Goal: Task Accomplishment & Management: Use online tool/utility

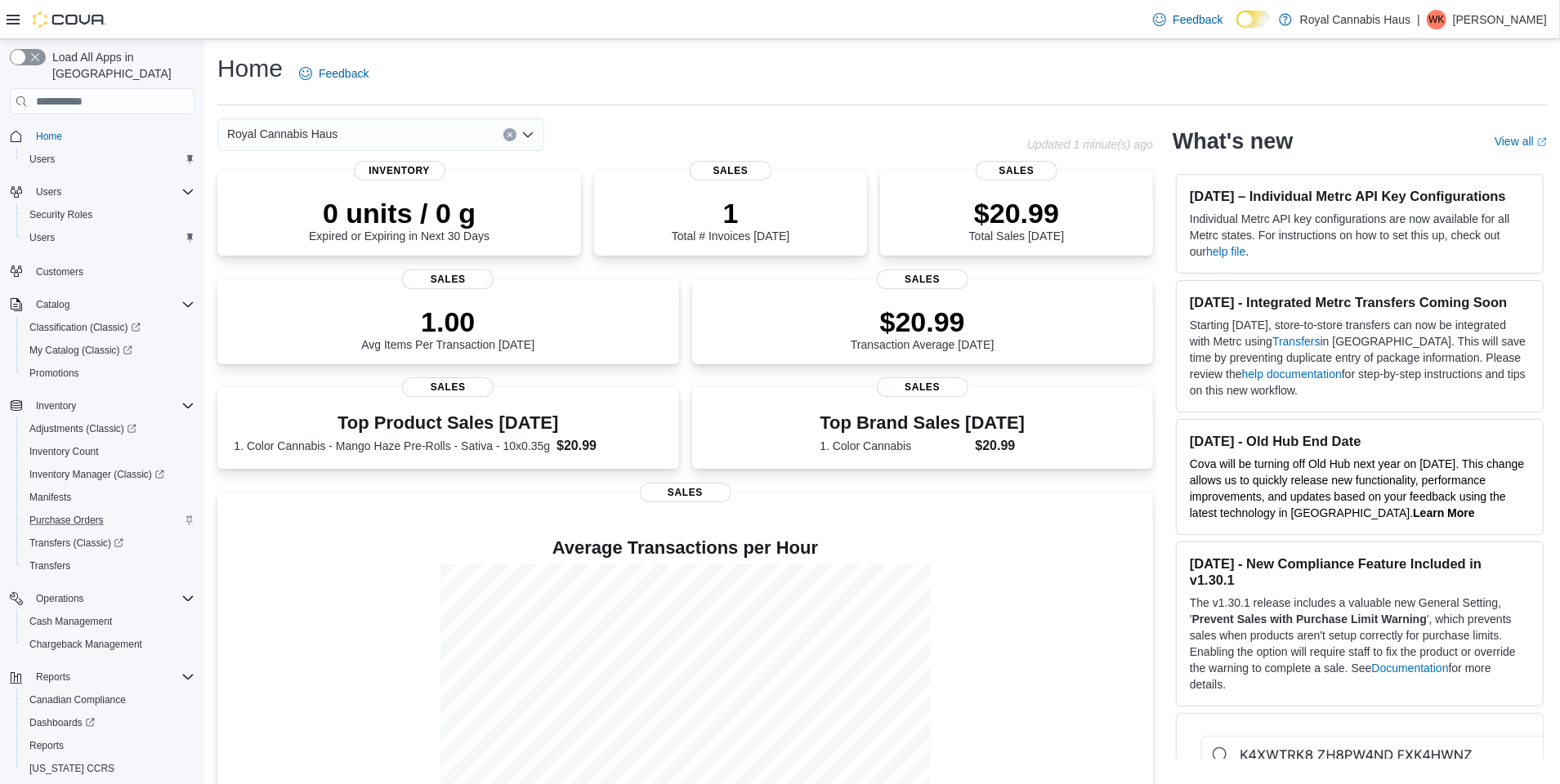
scroll to position [40, 0]
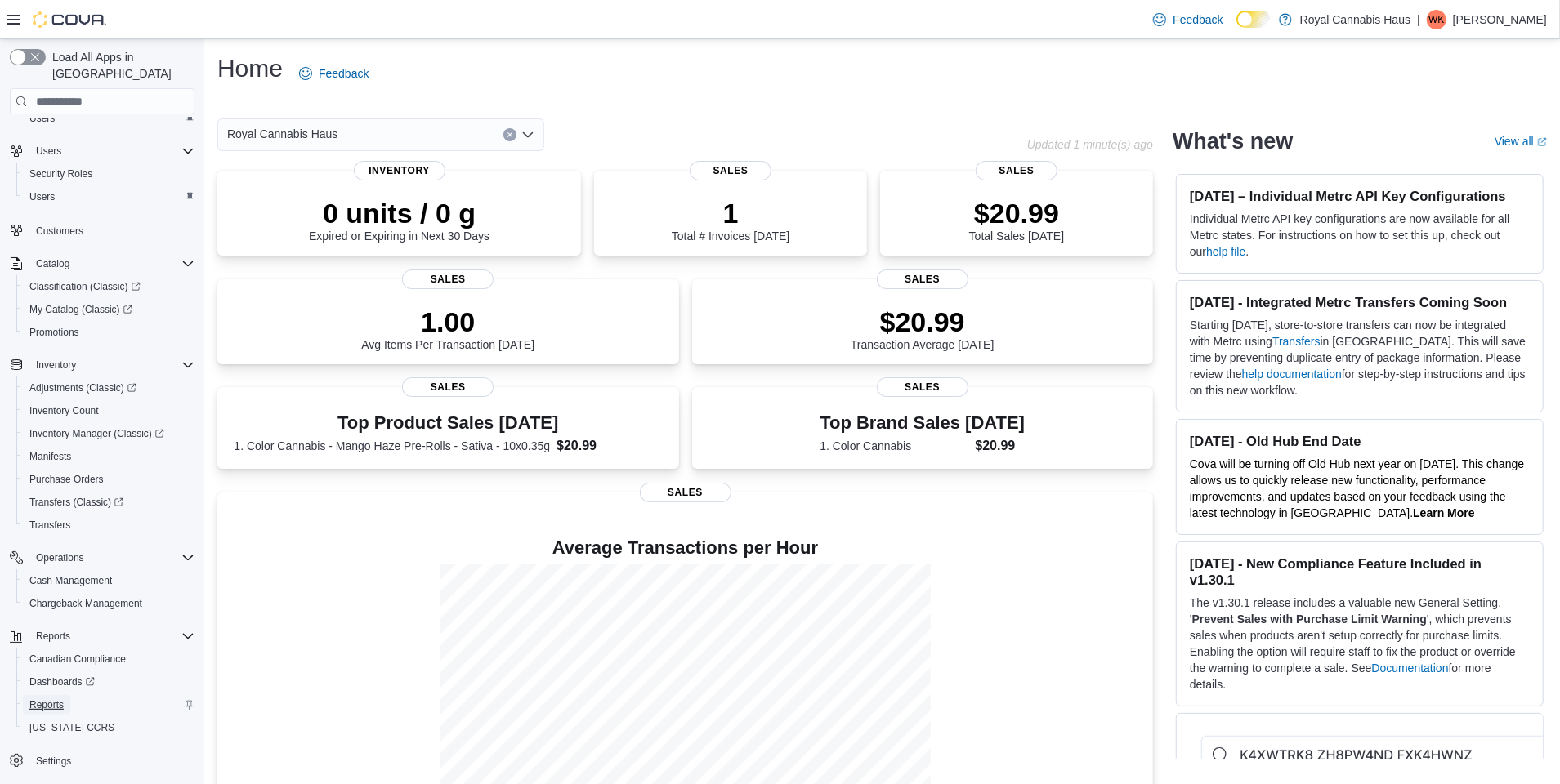
click at [58, 699] on span "Reports" at bounding box center [47, 705] width 34 height 13
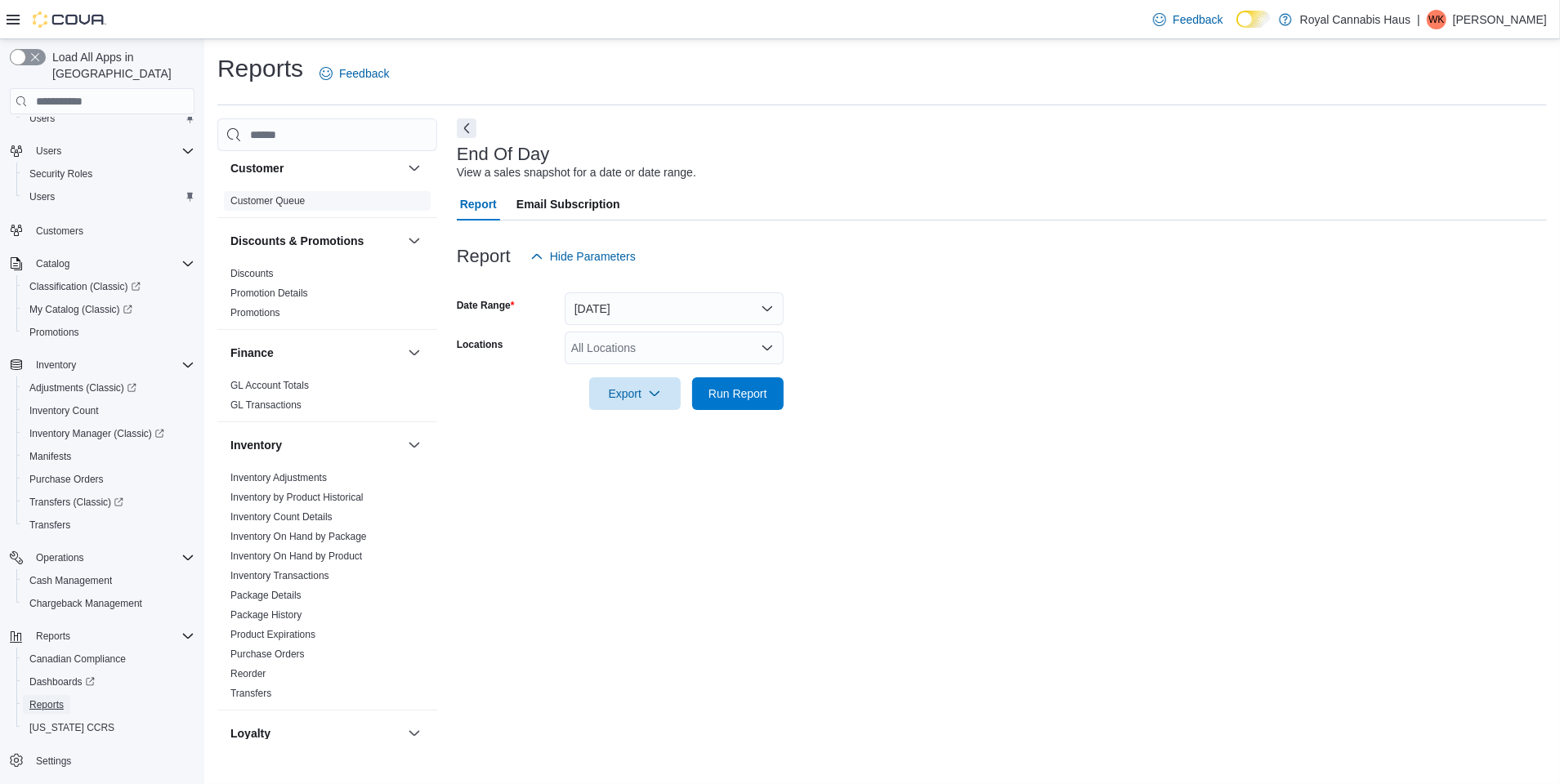
scroll to position [353, 0]
click at [245, 663] on link "Reorder" at bounding box center [247, 668] width 35 height 12
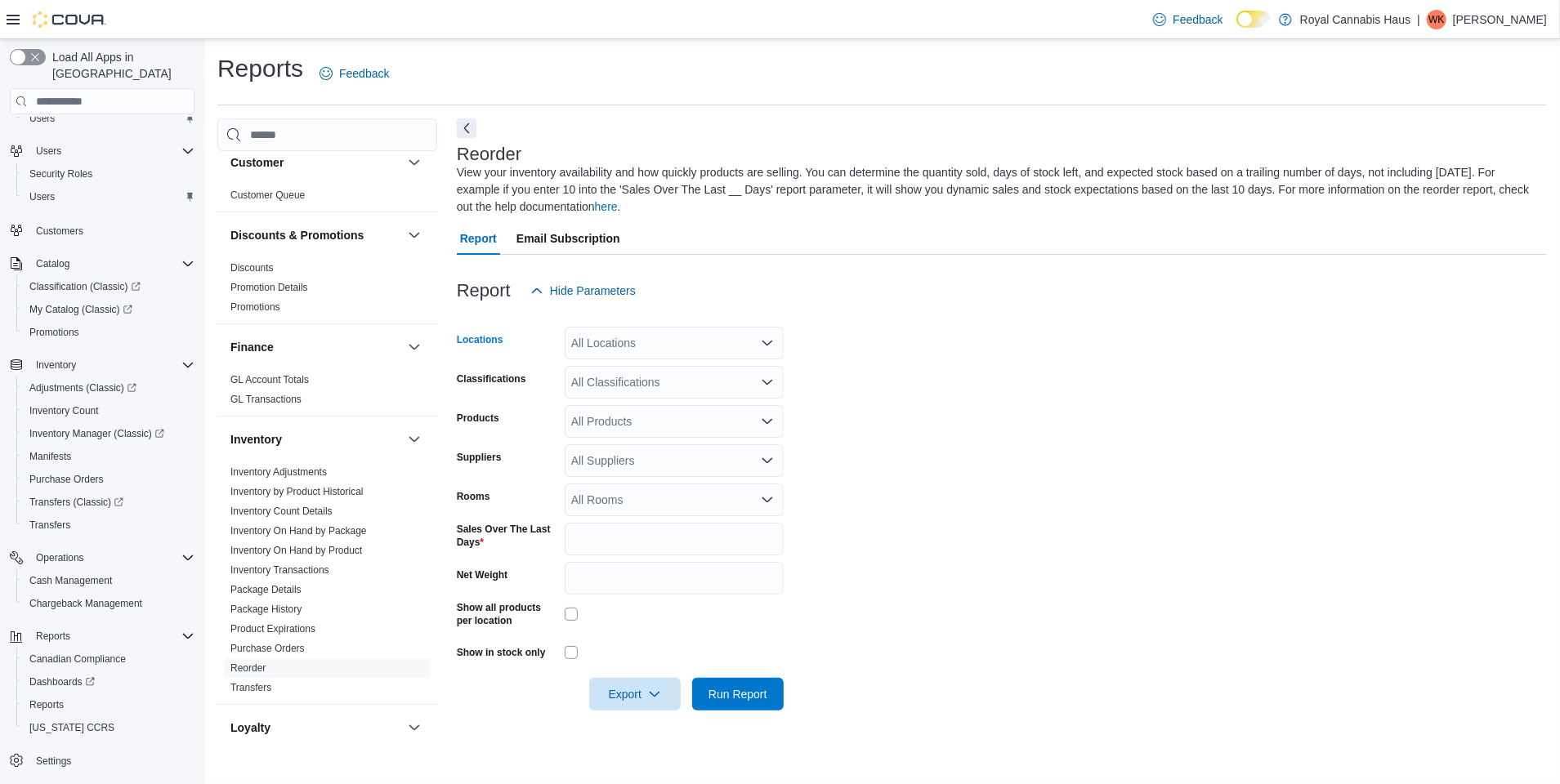
click at [627, 346] on div "All Locations" at bounding box center [674, 343] width 219 height 32
click at [641, 390] on span "[STREET_ADDRESS]" at bounding box center [656, 395] width 112 height 16
click at [663, 419] on div "All Products" at bounding box center [674, 422] width 219 height 32
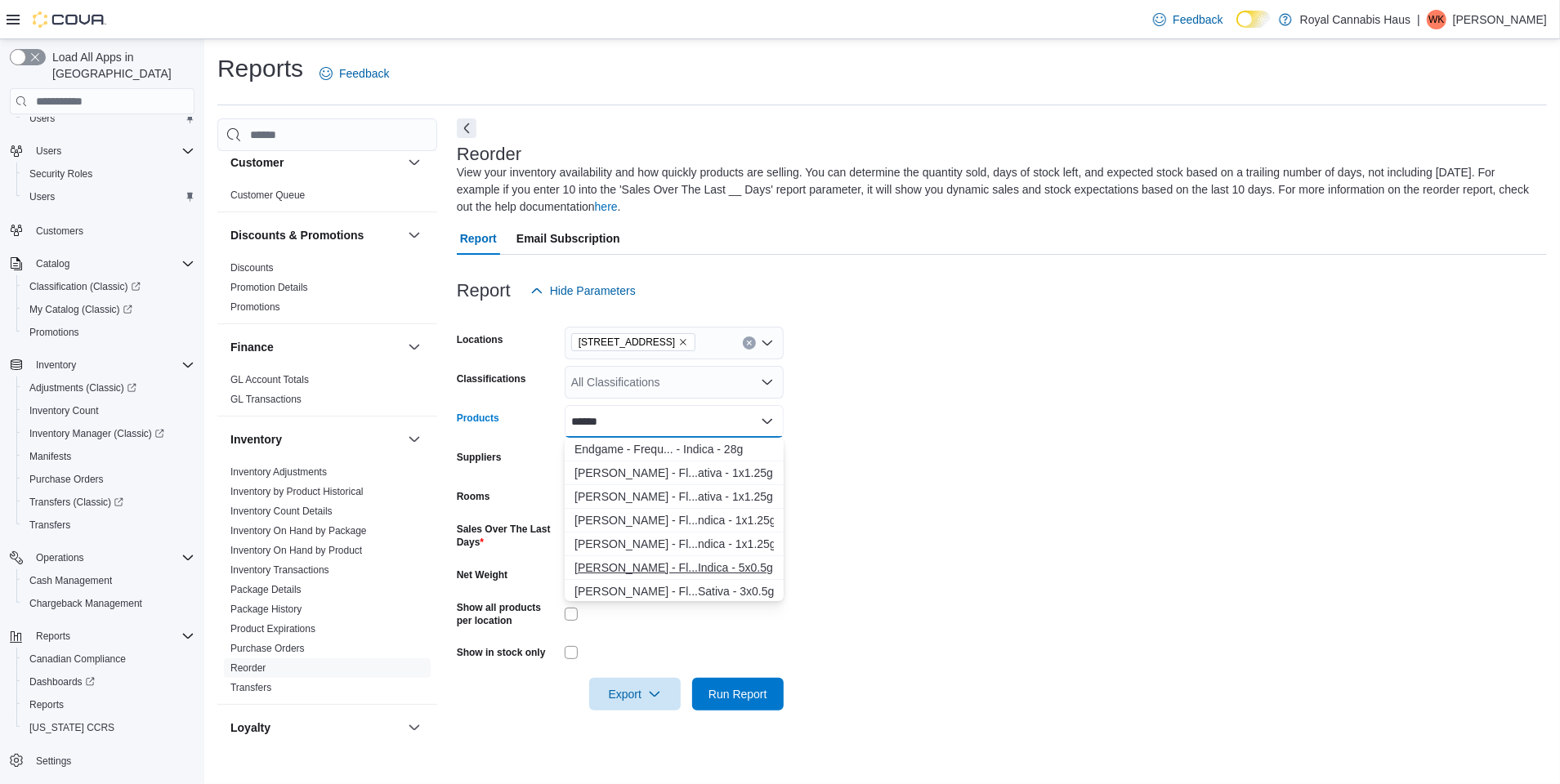
type input "******"
click at [705, 569] on div "[PERSON_NAME] - Fl...Indica - 5x0.5g" at bounding box center [675, 567] width 200 height 16
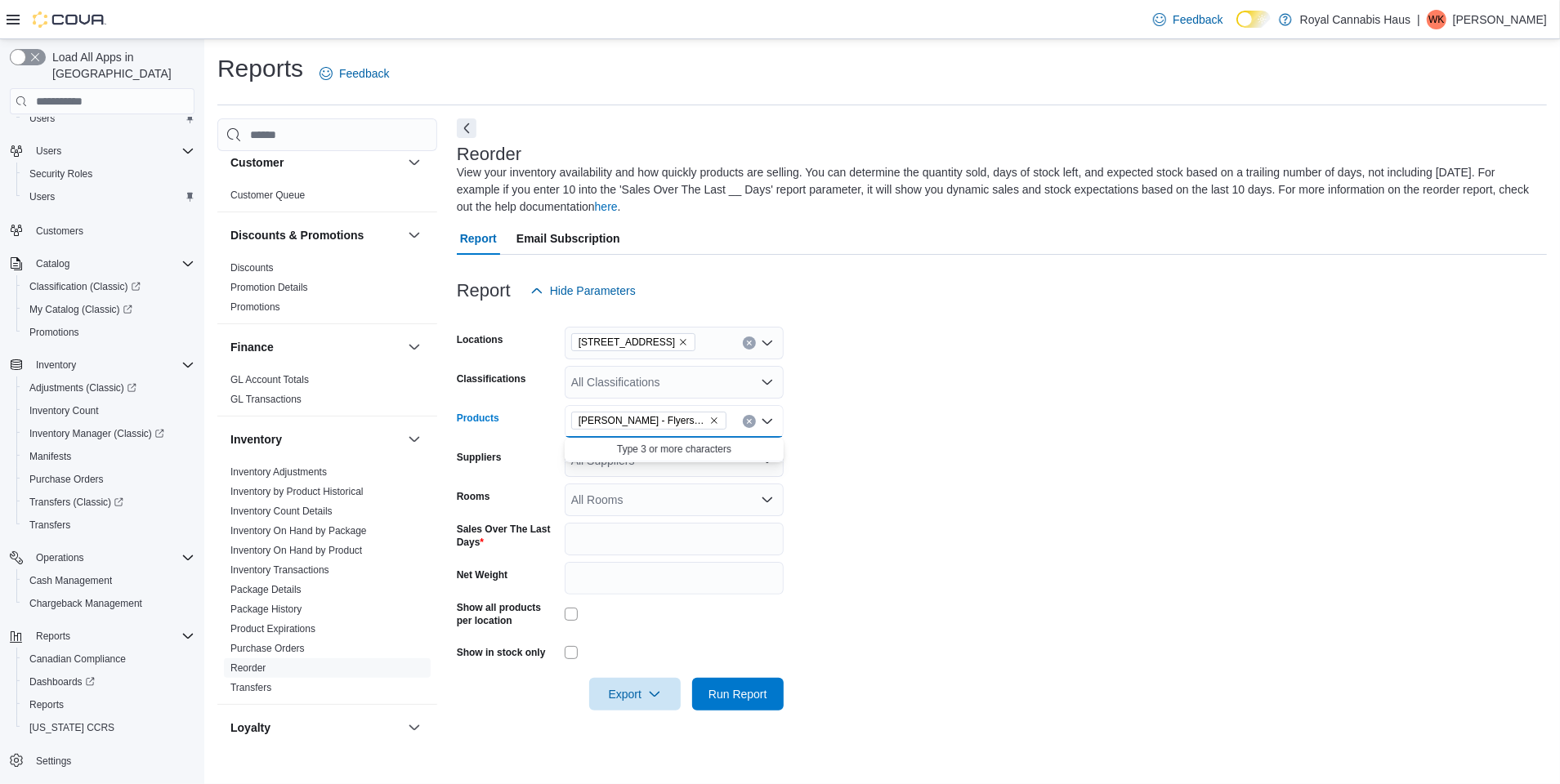
click at [856, 548] on form "Locations [STREET_ADDRESS] Classifications All Classifications Products [PERSON…" at bounding box center [1002, 509] width 1090 height 404
click at [752, 528] on input "*" at bounding box center [674, 539] width 219 height 32
click at [693, 546] on input "*" at bounding box center [674, 539] width 219 height 32
drag, startPoint x: 639, startPoint y: 543, endPoint x: 552, endPoint y: 547, distance: 87.1
click at [552, 547] on div "Sales Over The Last Days *" at bounding box center [620, 539] width 327 height 32
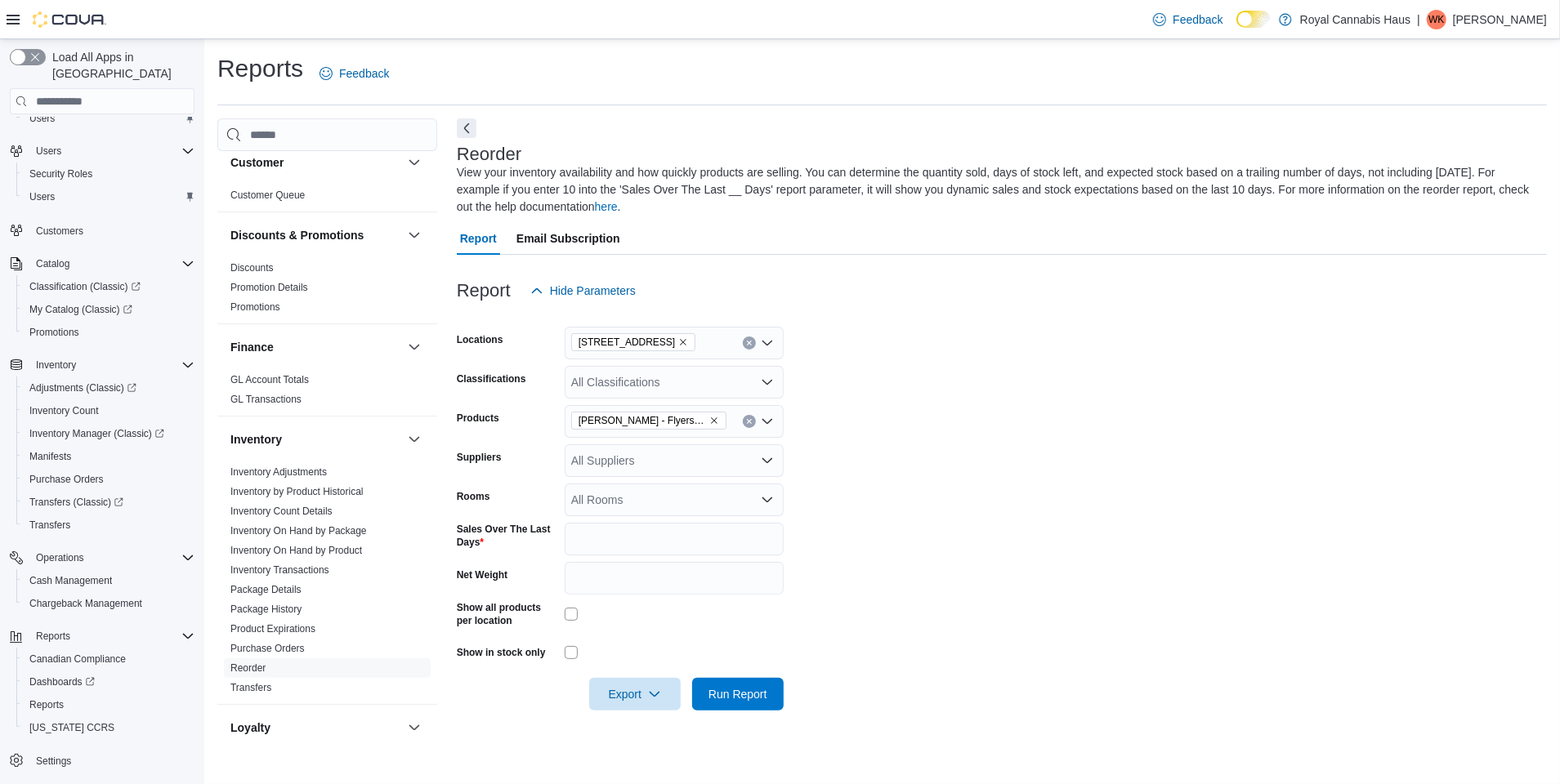
click at [873, 655] on form "Locations [STREET_ADDRESS] Classifications All Classifications Products [PERSON…" at bounding box center [1002, 509] width 1090 height 404
click at [726, 690] on span "Run Report" at bounding box center [737, 693] width 58 height 16
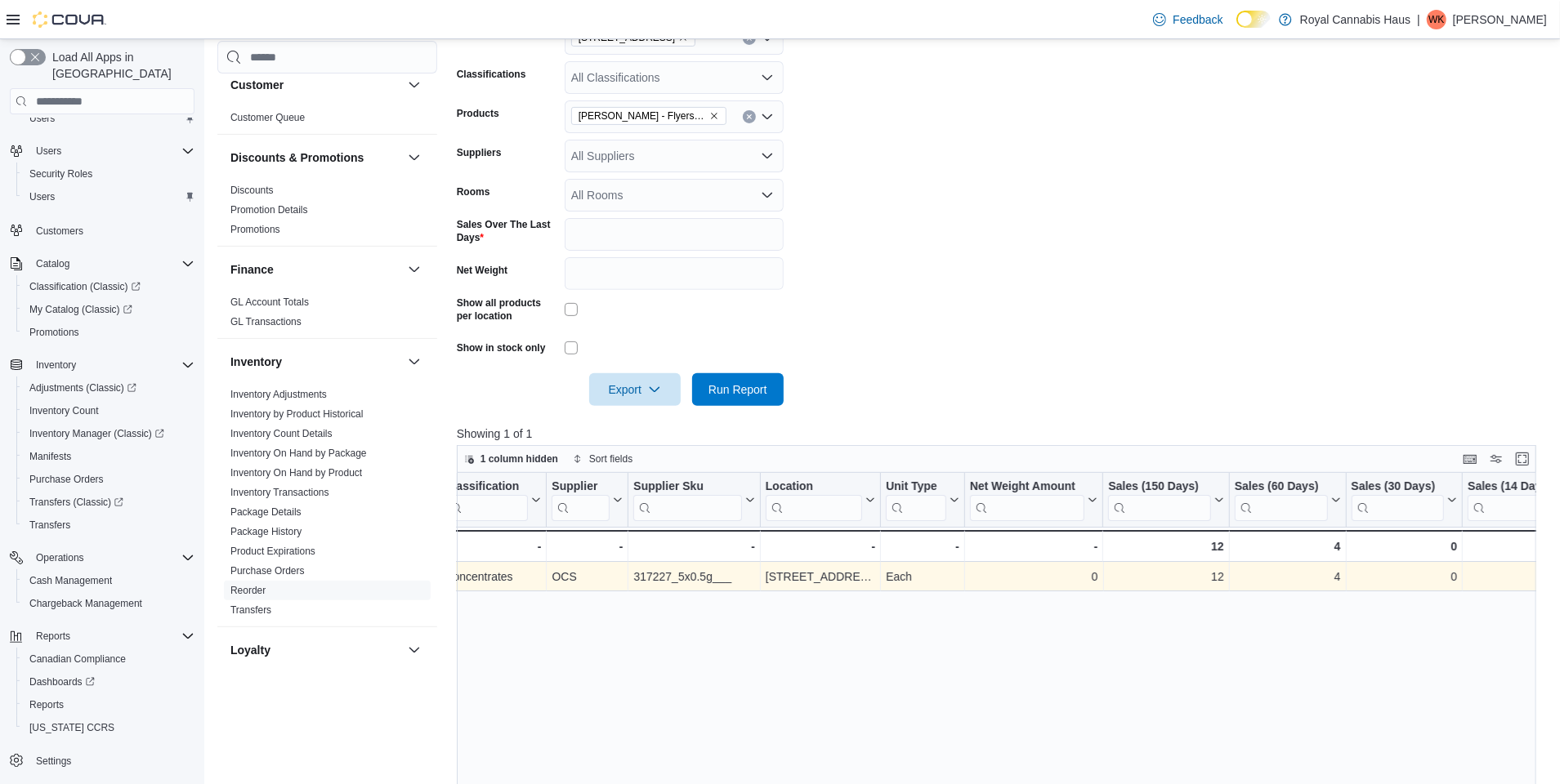
scroll to position [265, 0]
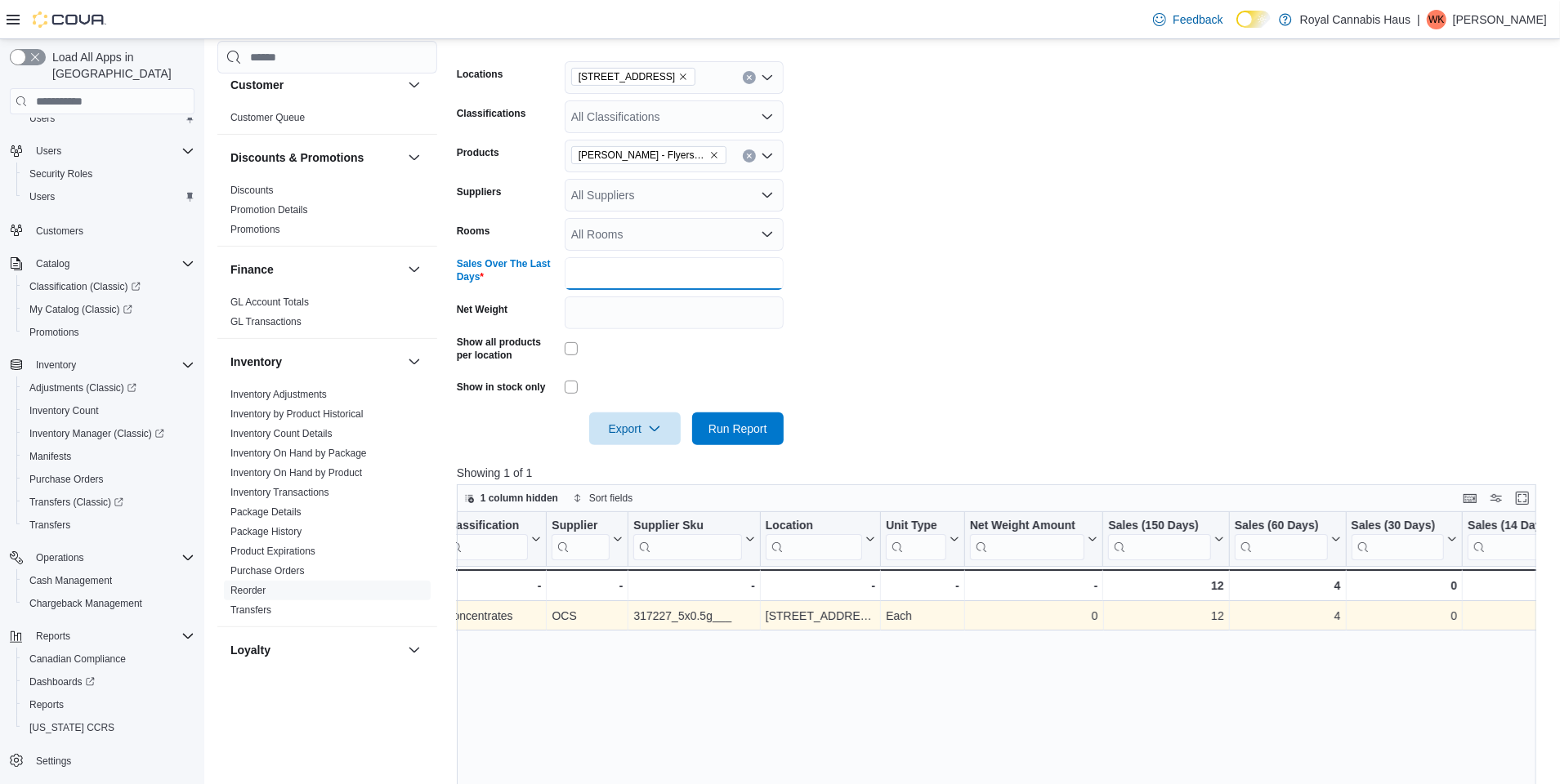
drag, startPoint x: 627, startPoint y: 270, endPoint x: 551, endPoint y: 276, distance: 76.2
click at [551, 276] on div "Sales Over The Last Days ***" at bounding box center [620, 273] width 327 height 32
click at [735, 422] on span "Run Report" at bounding box center [737, 428] width 58 height 16
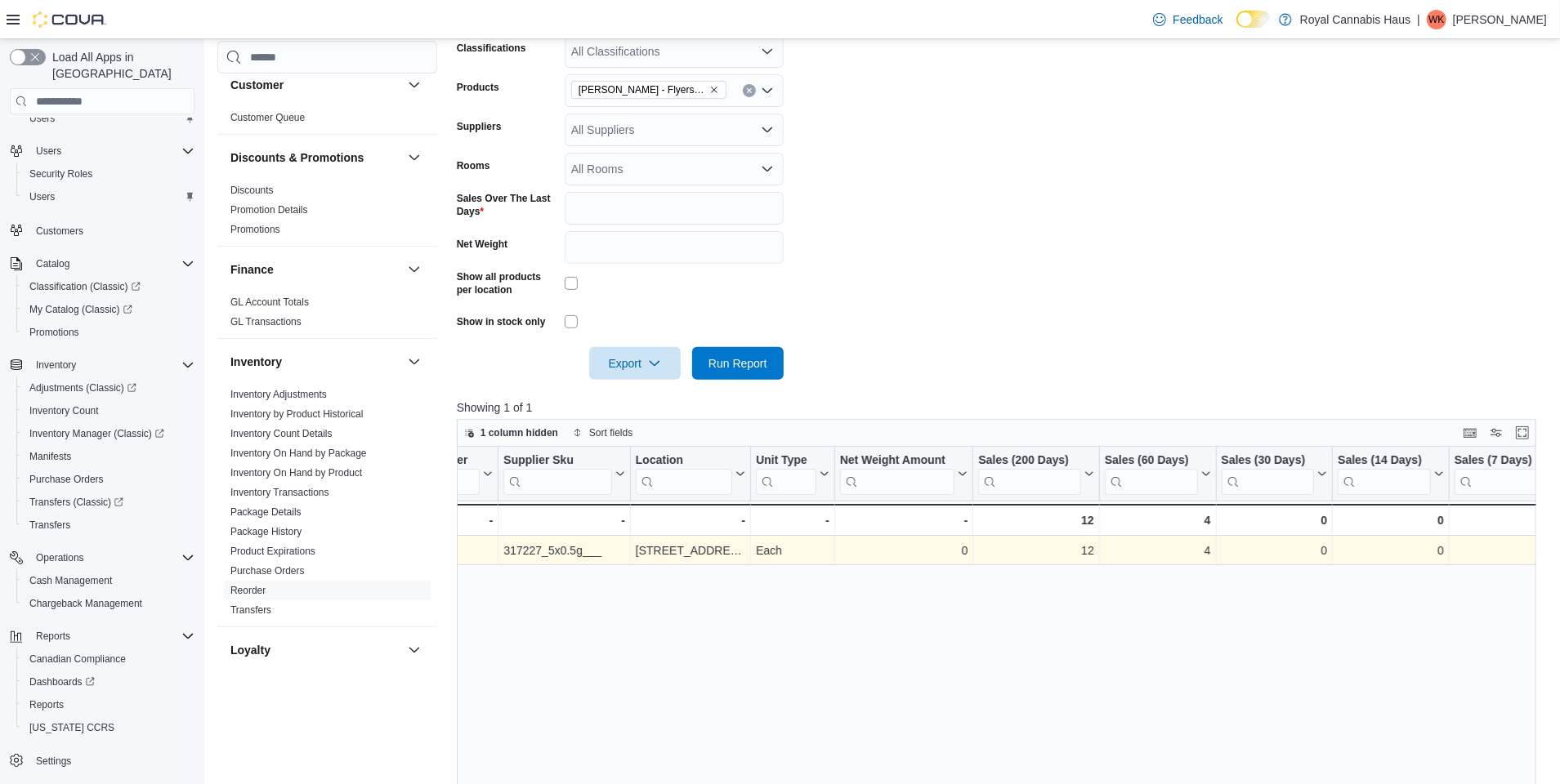
scroll to position [0, 618]
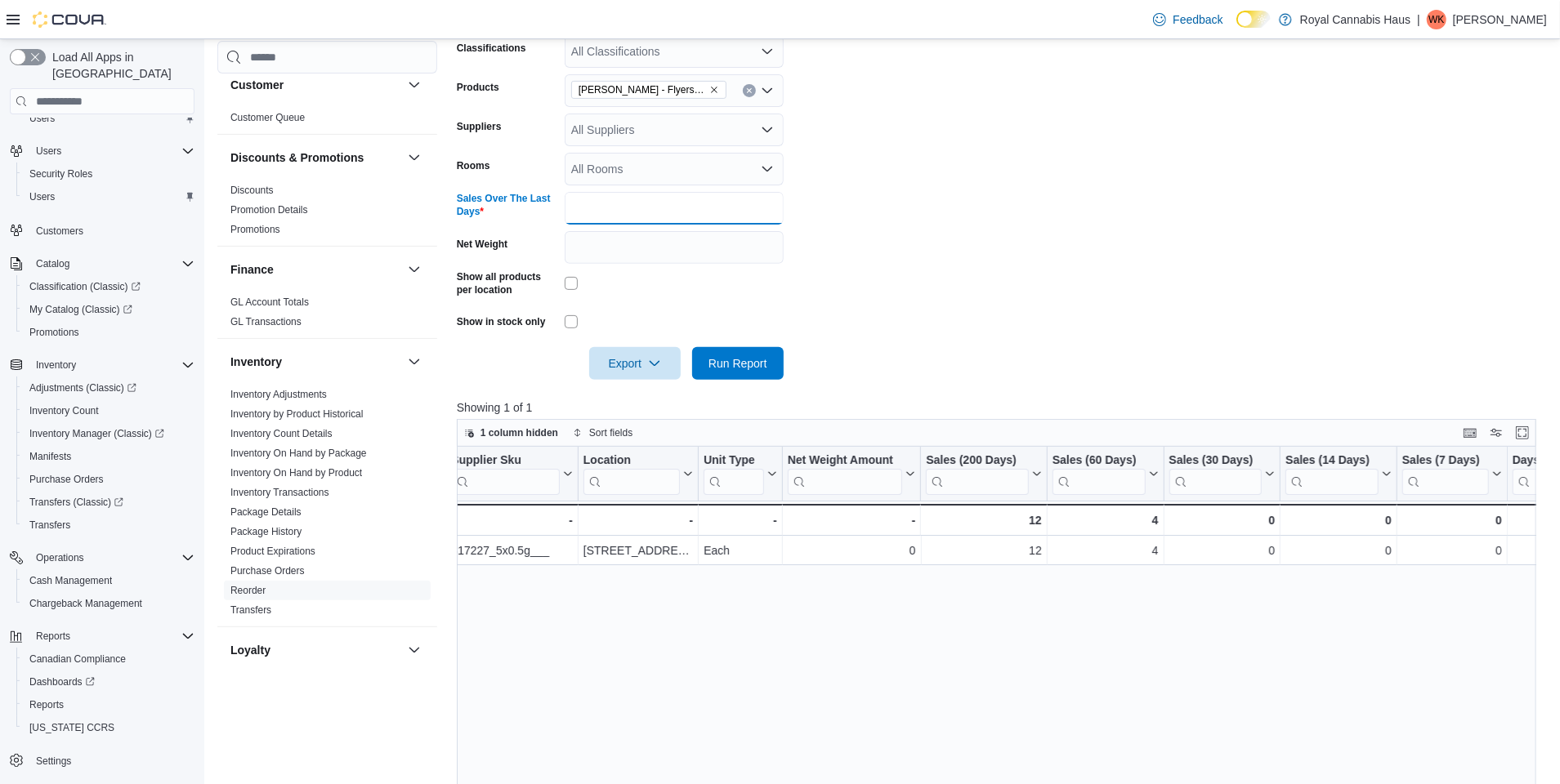
drag, startPoint x: 632, startPoint y: 210, endPoint x: 562, endPoint y: 214, distance: 70.1
click at [562, 214] on div "Sales Over The Last Days ***" at bounding box center [620, 208] width 327 height 32
click at [747, 361] on span "Run Report" at bounding box center [737, 362] width 58 height 16
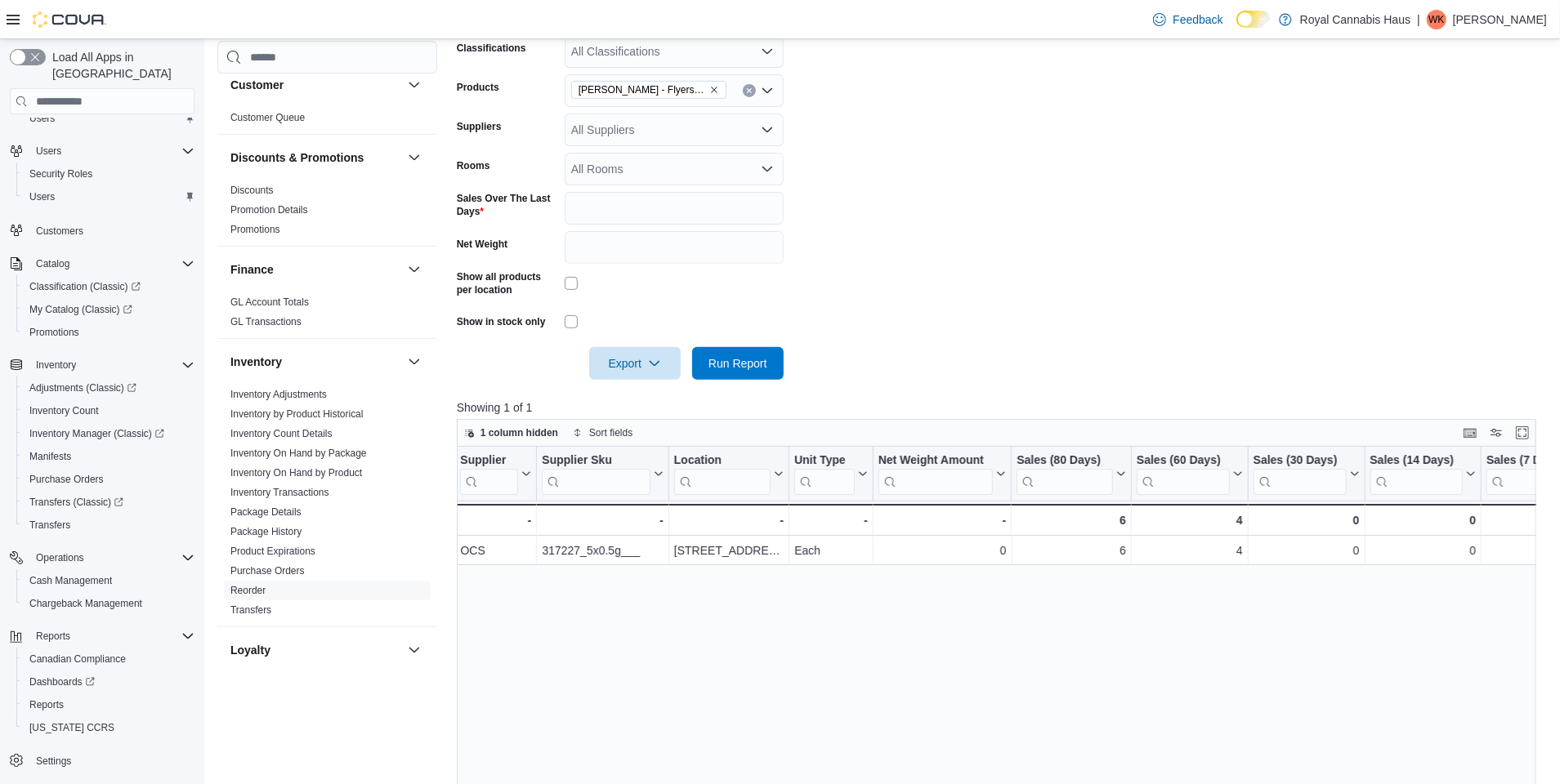
scroll to position [0, 546]
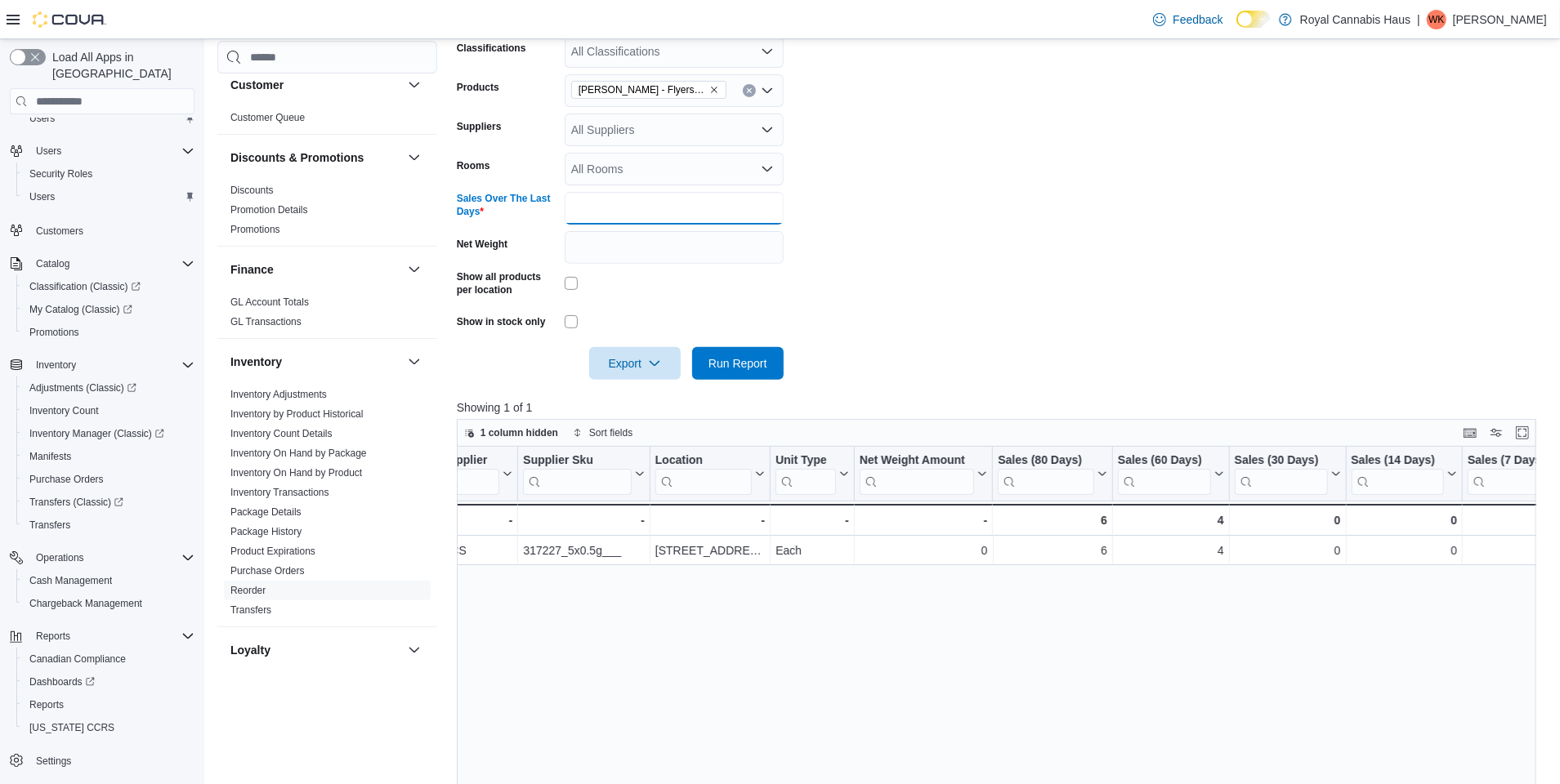
drag, startPoint x: 608, startPoint y: 208, endPoint x: 552, endPoint y: 208, distance: 56.0
click at [552, 208] on div "Sales Over The Last Days **" at bounding box center [620, 208] width 327 height 32
type input "**"
click at [753, 361] on span "Run Report" at bounding box center [737, 362] width 58 height 16
